Goal: Task Accomplishment & Management: Manage account settings

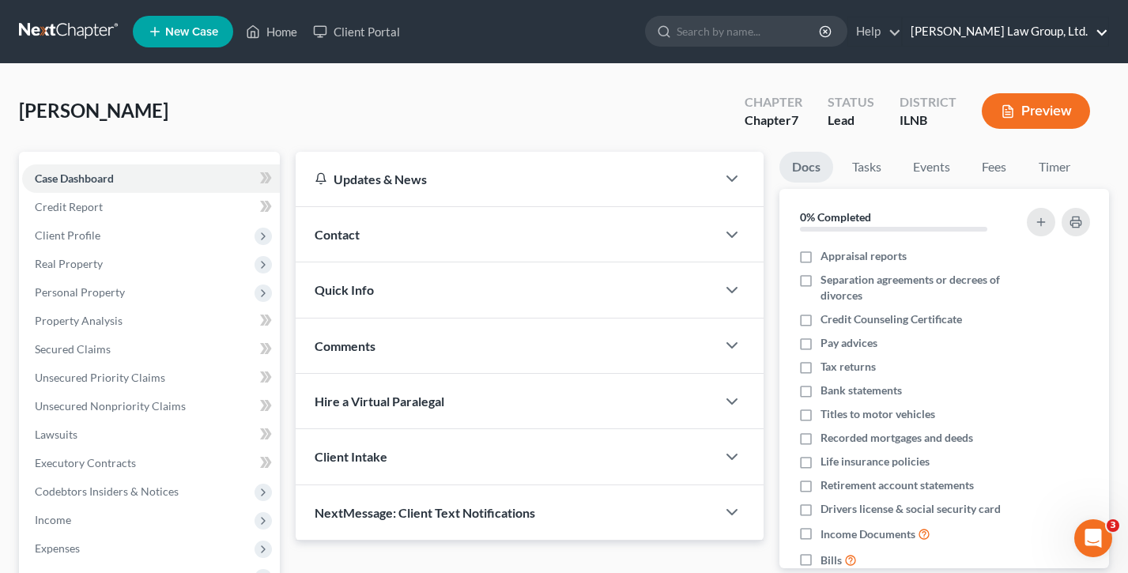
click at [991, 32] on link "[PERSON_NAME] Law Group, Ltd." at bounding box center [1006, 31] width 206 height 28
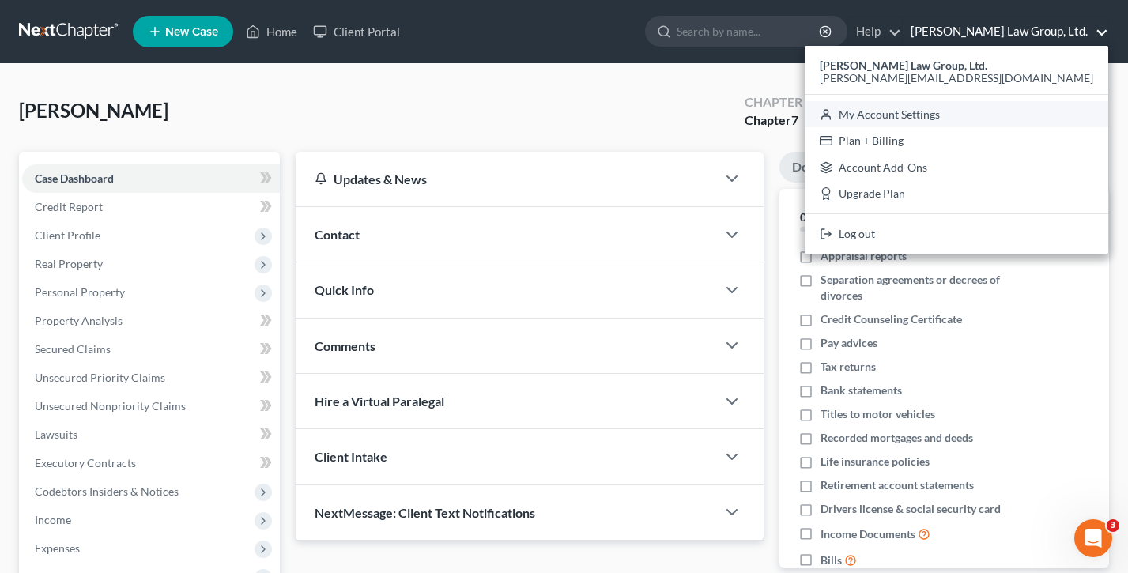
click at [992, 109] on link "My Account Settings" at bounding box center [957, 114] width 304 height 27
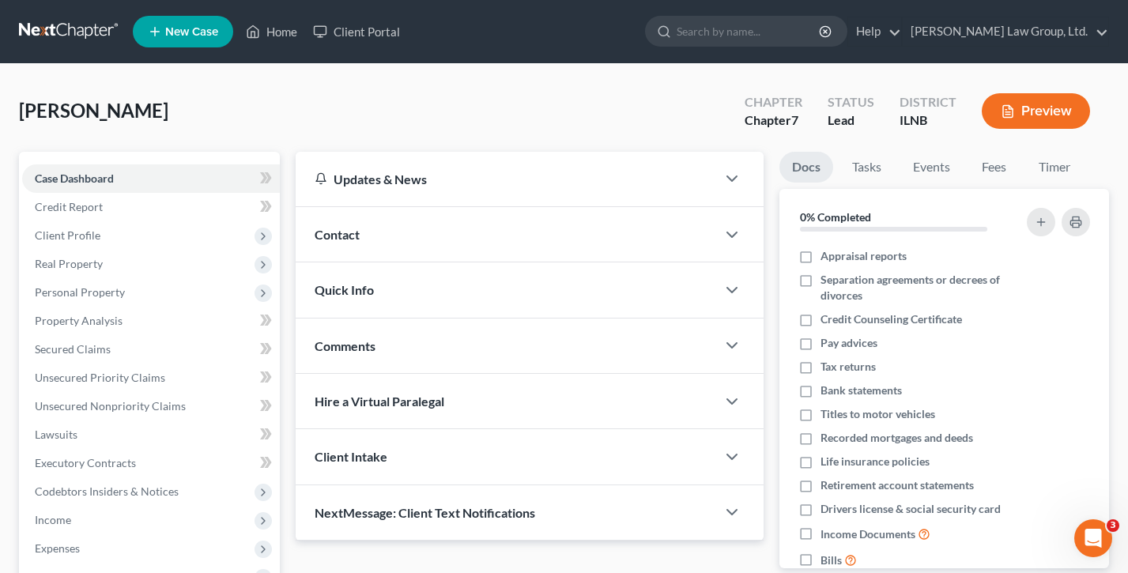
select select "24"
select select "14"
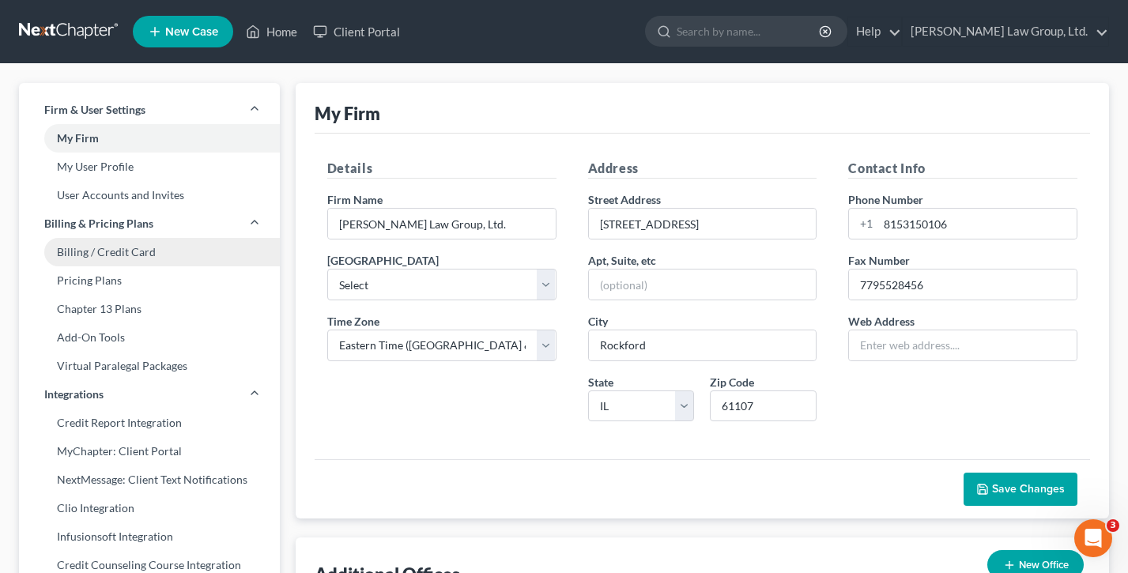
drag, startPoint x: 104, startPoint y: 249, endPoint x: 119, endPoint y: 250, distance: 15.0
click at [104, 249] on link "Billing / Credit Card" at bounding box center [149, 252] width 261 height 28
select select "14"
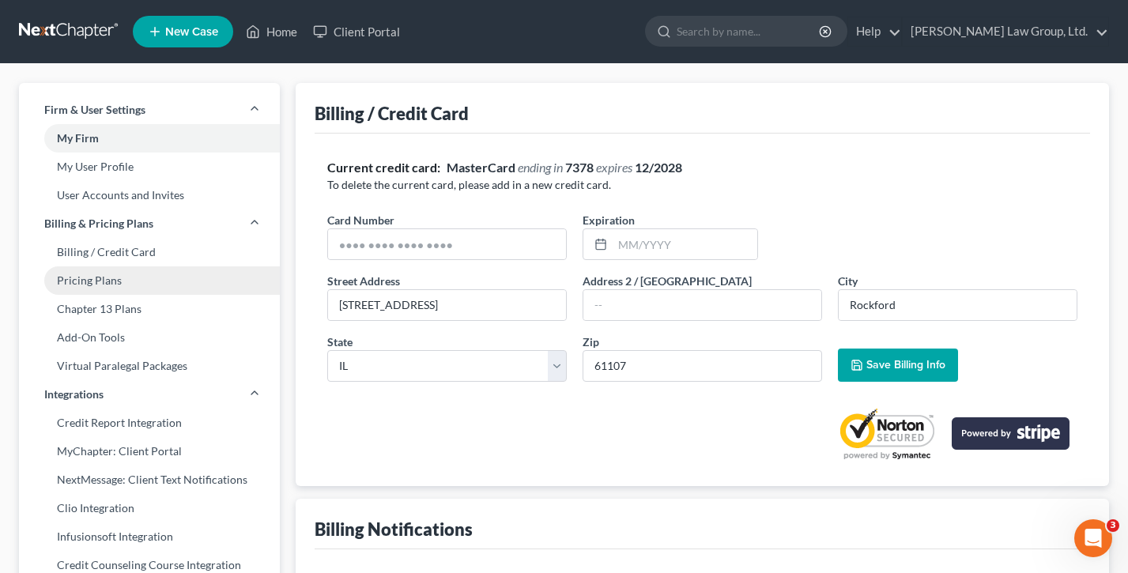
click at [118, 275] on link "Pricing Plans" at bounding box center [149, 280] width 261 height 28
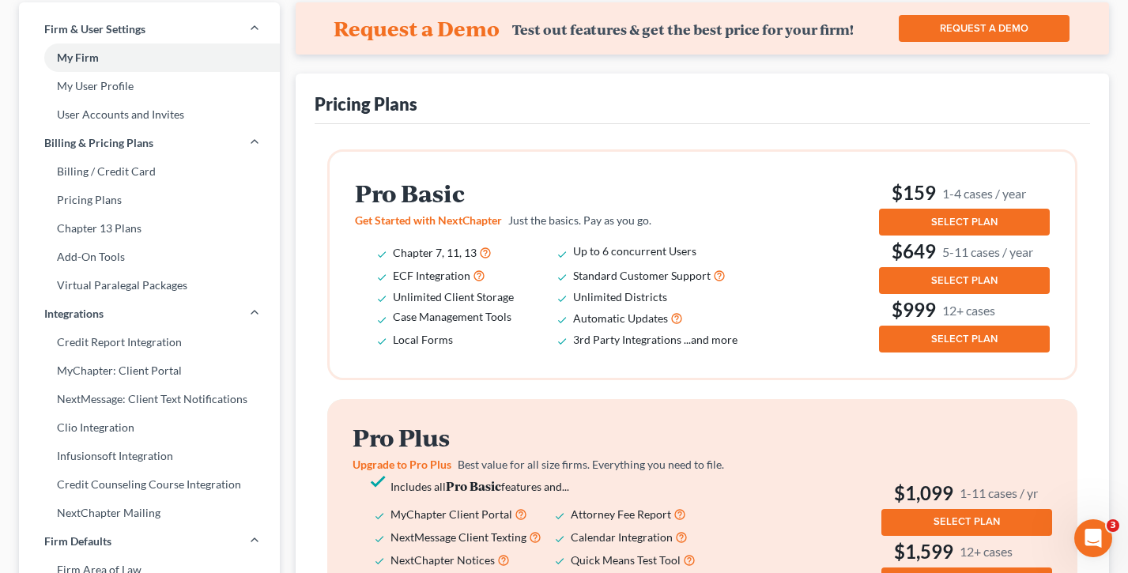
scroll to position [185, 0]
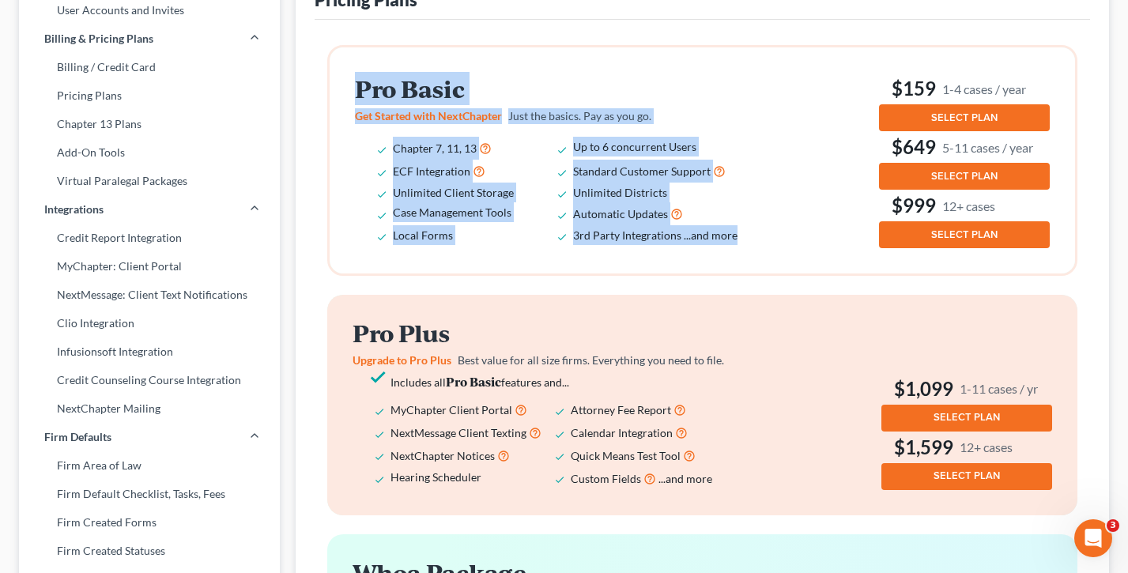
drag, startPoint x: 757, startPoint y: 242, endPoint x: 345, endPoint y: 93, distance: 438.7
click at [345, 93] on div "Pro Basic Get Started with NextChapter Just the basics. Pay as you go. Chapter …" at bounding box center [703, 160] width 746 height 226
drag, startPoint x: 761, startPoint y: 241, endPoint x: 352, endPoint y: 96, distance: 433.6
click at [352, 96] on div "Pro Basic Get Started with NextChapter Just the basics. Pay as you go. Chapter …" at bounding box center [703, 160] width 746 height 226
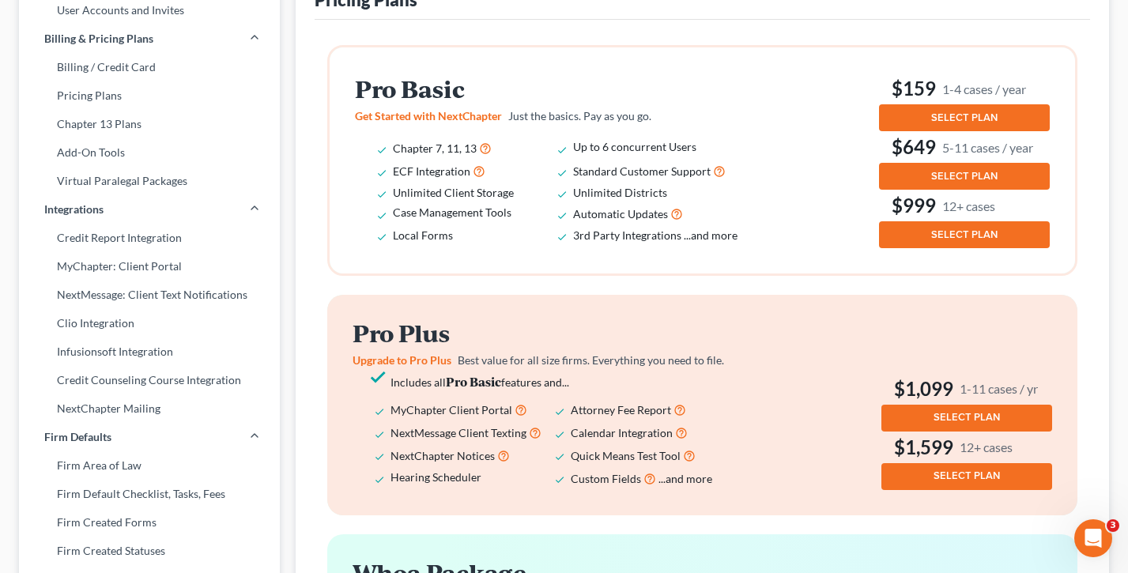
click at [352, 96] on div "Pro Basic Get Started with NextChapter Just the basics. Pay as you go. Chapter …" at bounding box center [703, 160] width 746 height 226
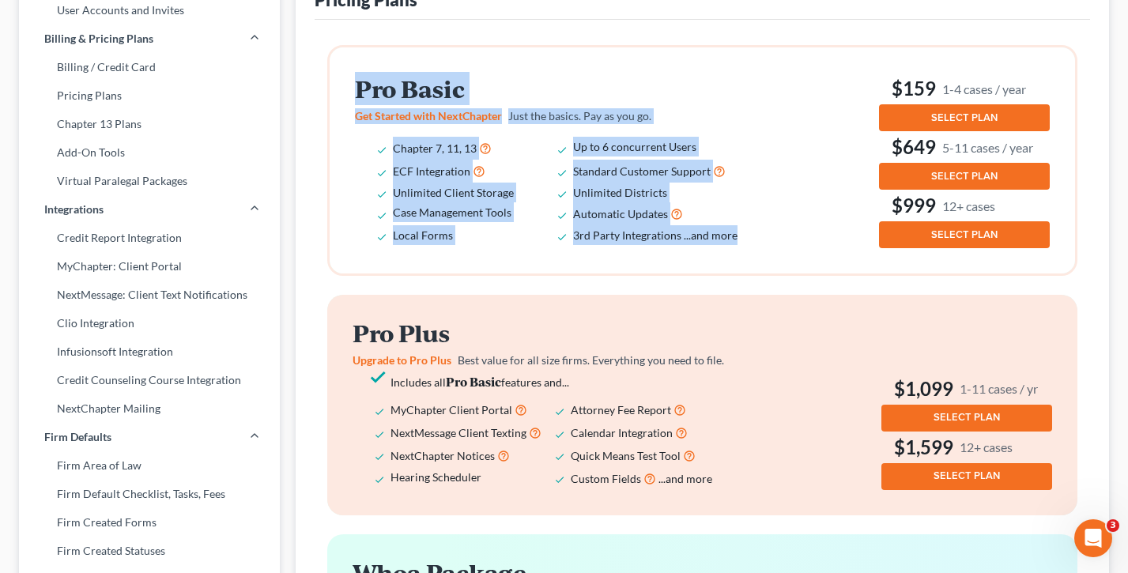
drag, startPoint x: 716, startPoint y: 234, endPoint x: 327, endPoint y: 96, distance: 412.6
click at [327, 96] on ng-include "Pro Basic Get Started with NextChapter Just the basics. Pay as you go. Chapter …" at bounding box center [702, 160] width 750 height 231
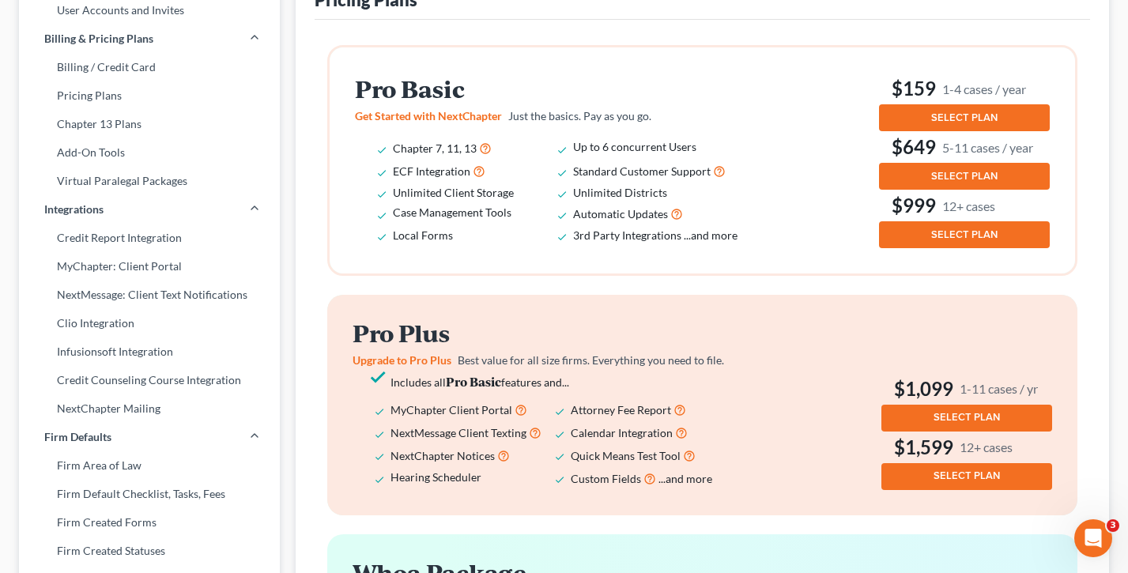
click at [557, 100] on h2 "Pro Basic" at bounding box center [557, 89] width 405 height 26
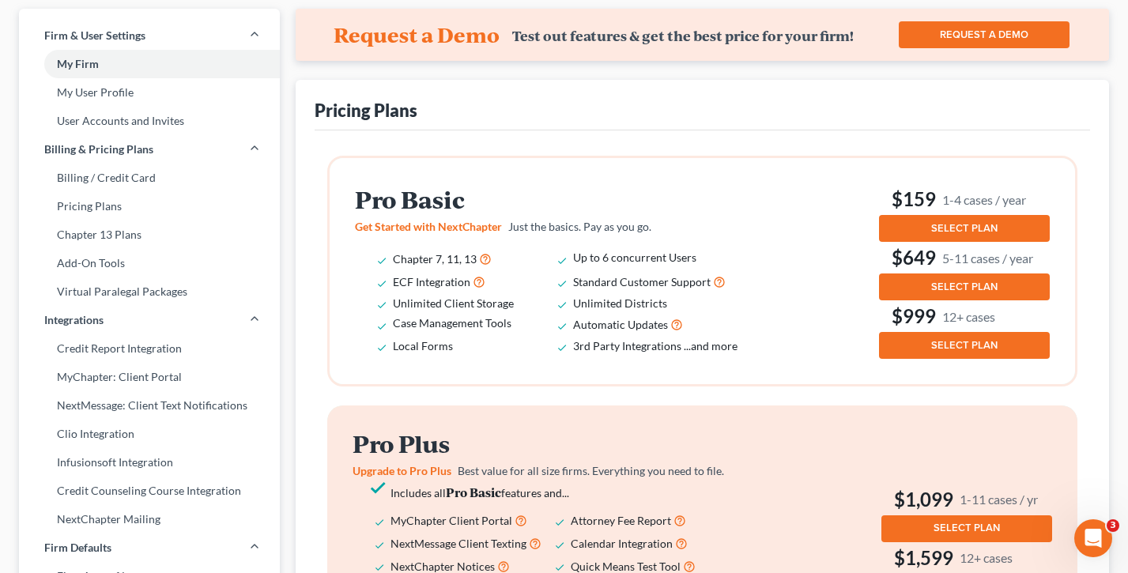
scroll to position [0, 0]
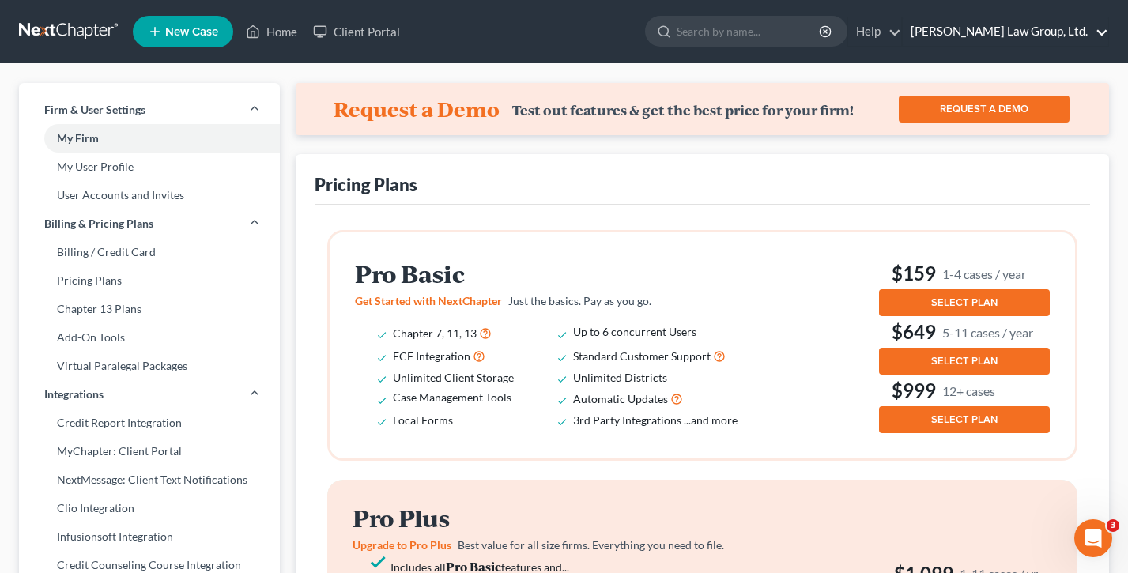
click at [1040, 29] on link "[PERSON_NAME] Law Group, Ltd." at bounding box center [1006, 31] width 206 height 28
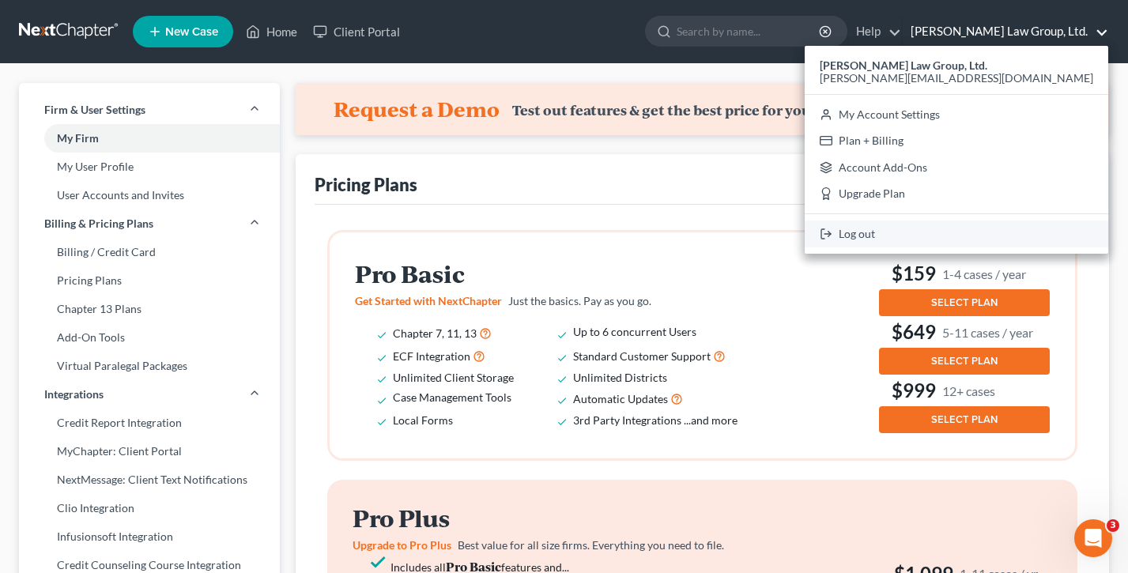
click at [1014, 232] on link "Log out" at bounding box center [957, 234] width 304 height 27
